Goal: Find specific page/section: Find specific page/section

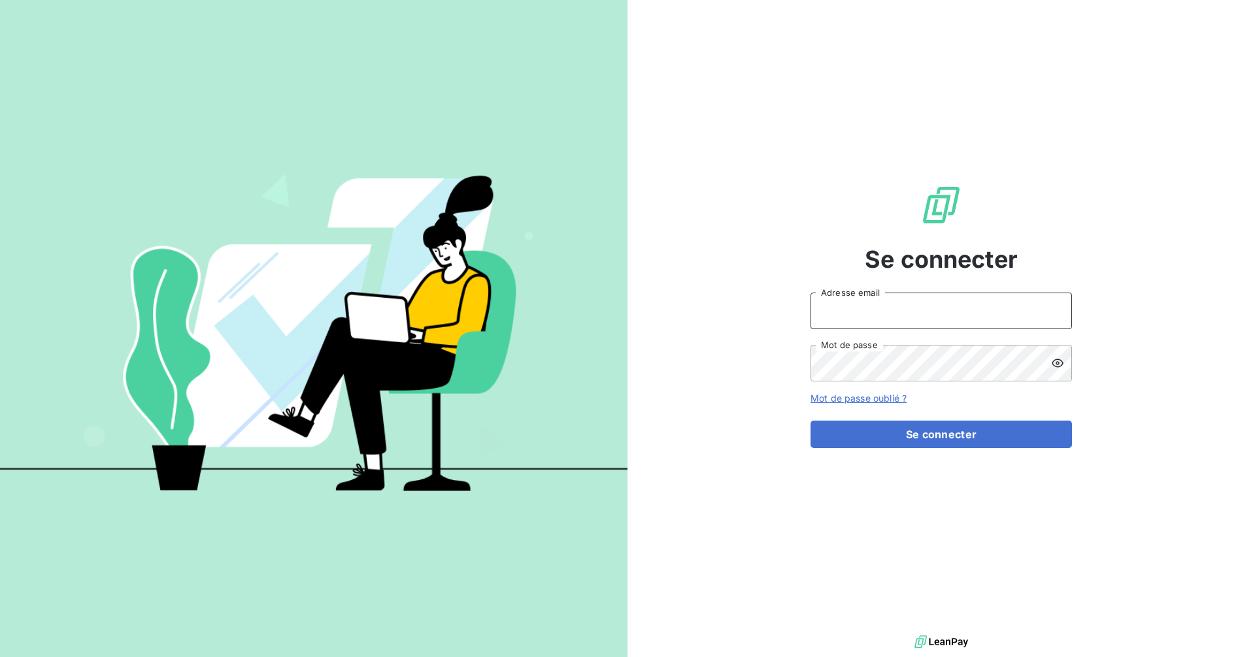
click at [959, 315] on input "Adresse email" at bounding box center [940, 311] width 261 height 37
click at [0, 657] on com-1password-button at bounding box center [0, 657] width 0 height 0
type input "[EMAIL_ADDRESS][DOMAIN_NAME]"
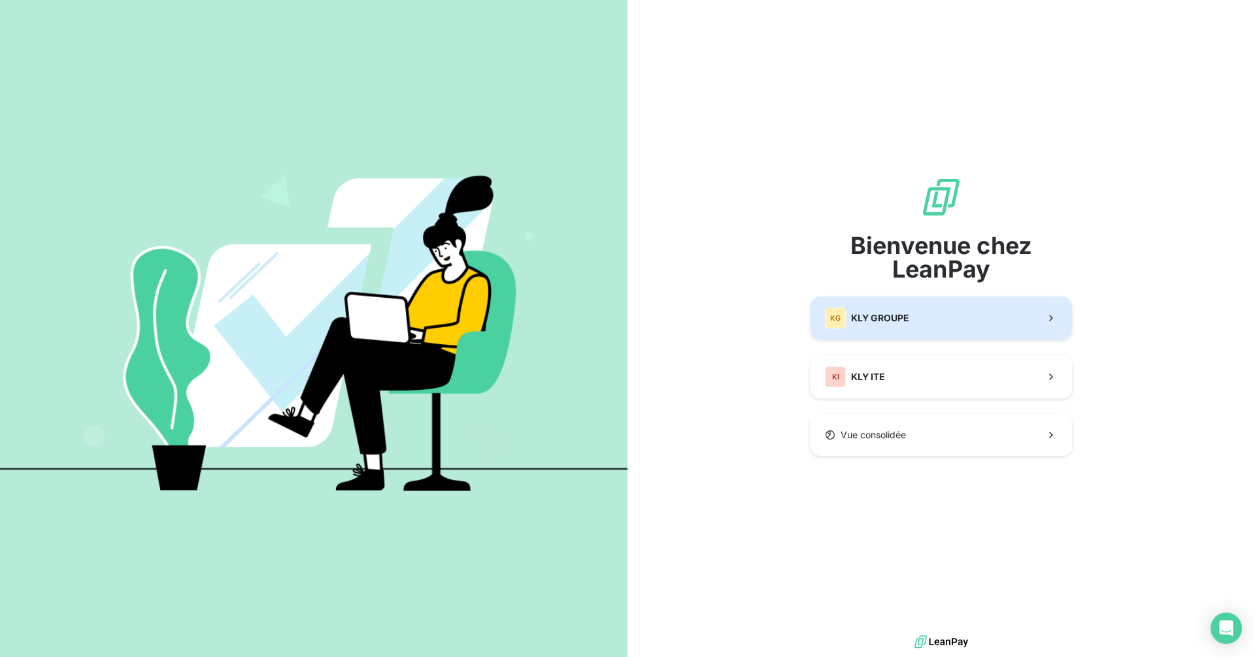
click at [908, 325] on div "KG KLY GROUPE" at bounding box center [867, 318] width 84 height 21
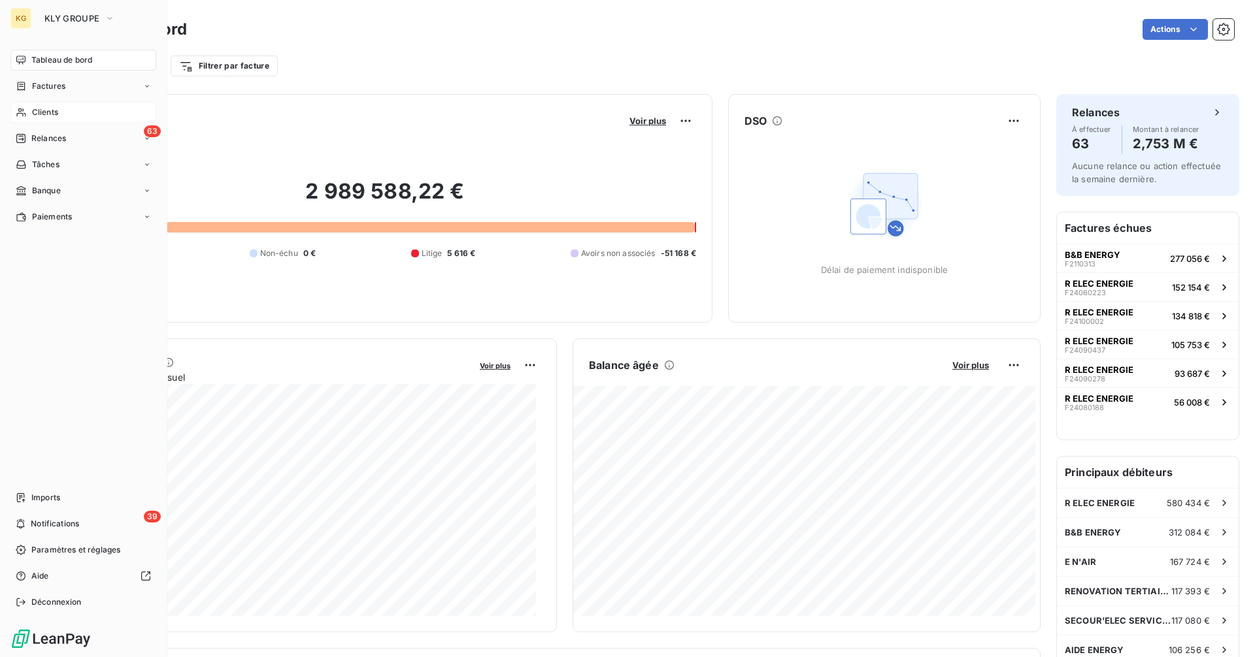
click at [43, 115] on span "Clients" at bounding box center [45, 113] width 26 height 12
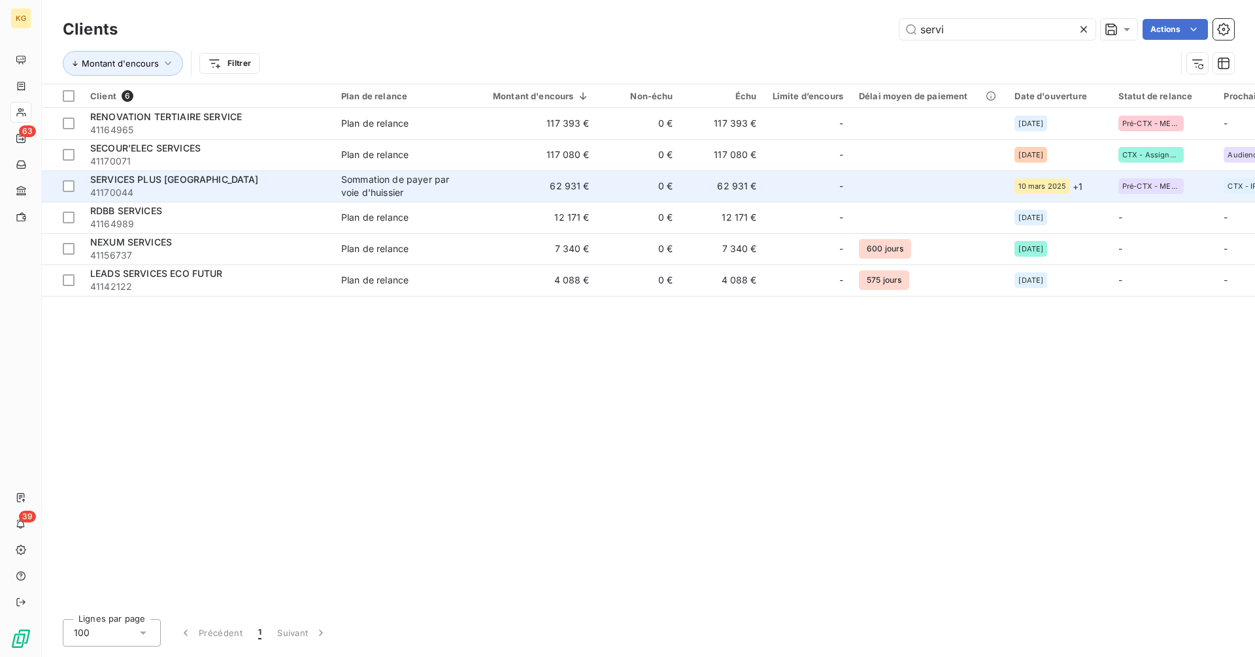
type input "servi"
click at [207, 192] on span "41170044" at bounding box center [207, 192] width 235 height 13
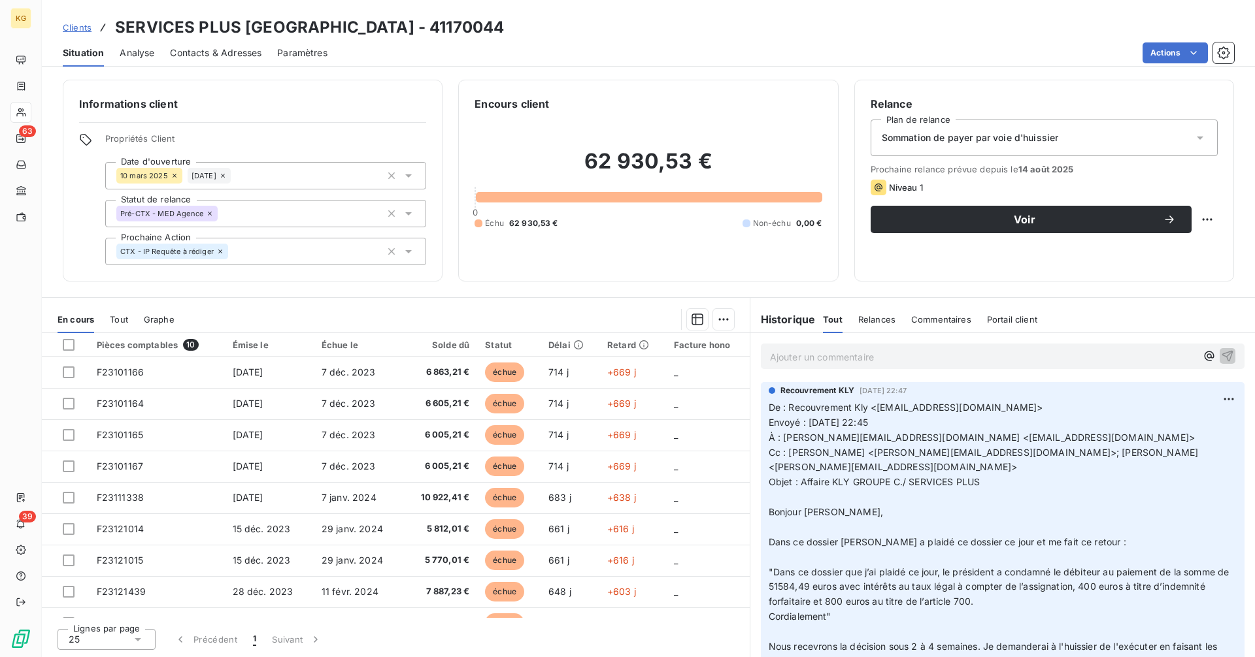
click at [74, 28] on span "Clients" at bounding box center [77, 27] width 29 height 10
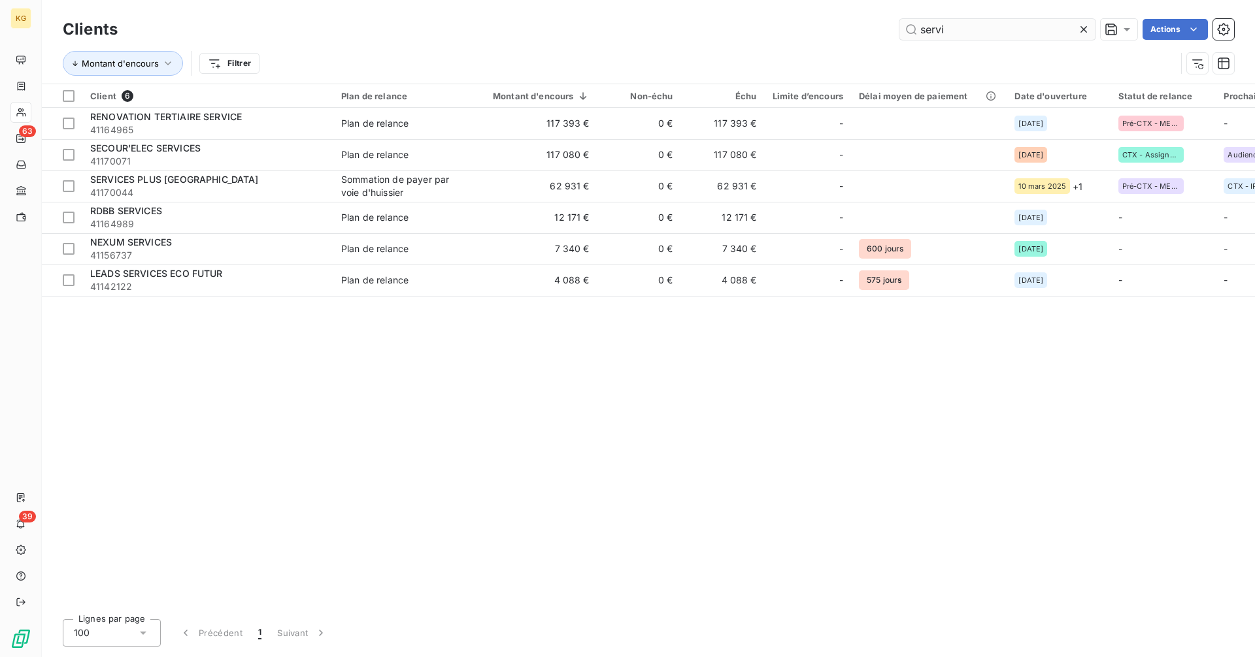
click at [965, 32] on input "servi" at bounding box center [997, 29] width 196 height 21
click at [964, 32] on input "servi" at bounding box center [997, 29] width 196 height 21
click at [962, 31] on input "servi" at bounding box center [997, 29] width 196 height 21
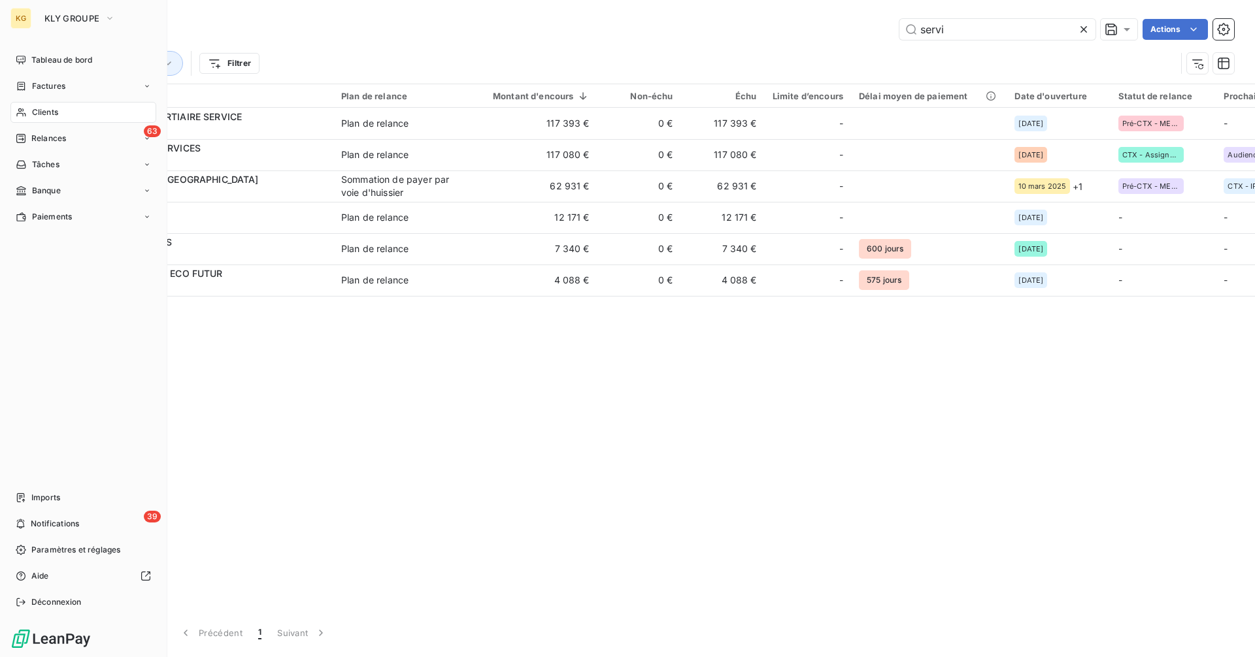
drag, startPoint x: 39, startPoint y: 604, endPoint x: 52, endPoint y: 589, distance: 19.9
click at [39, 603] on span "Déconnexion" at bounding box center [56, 603] width 50 height 12
